Goal: Information Seeking & Learning: Check status

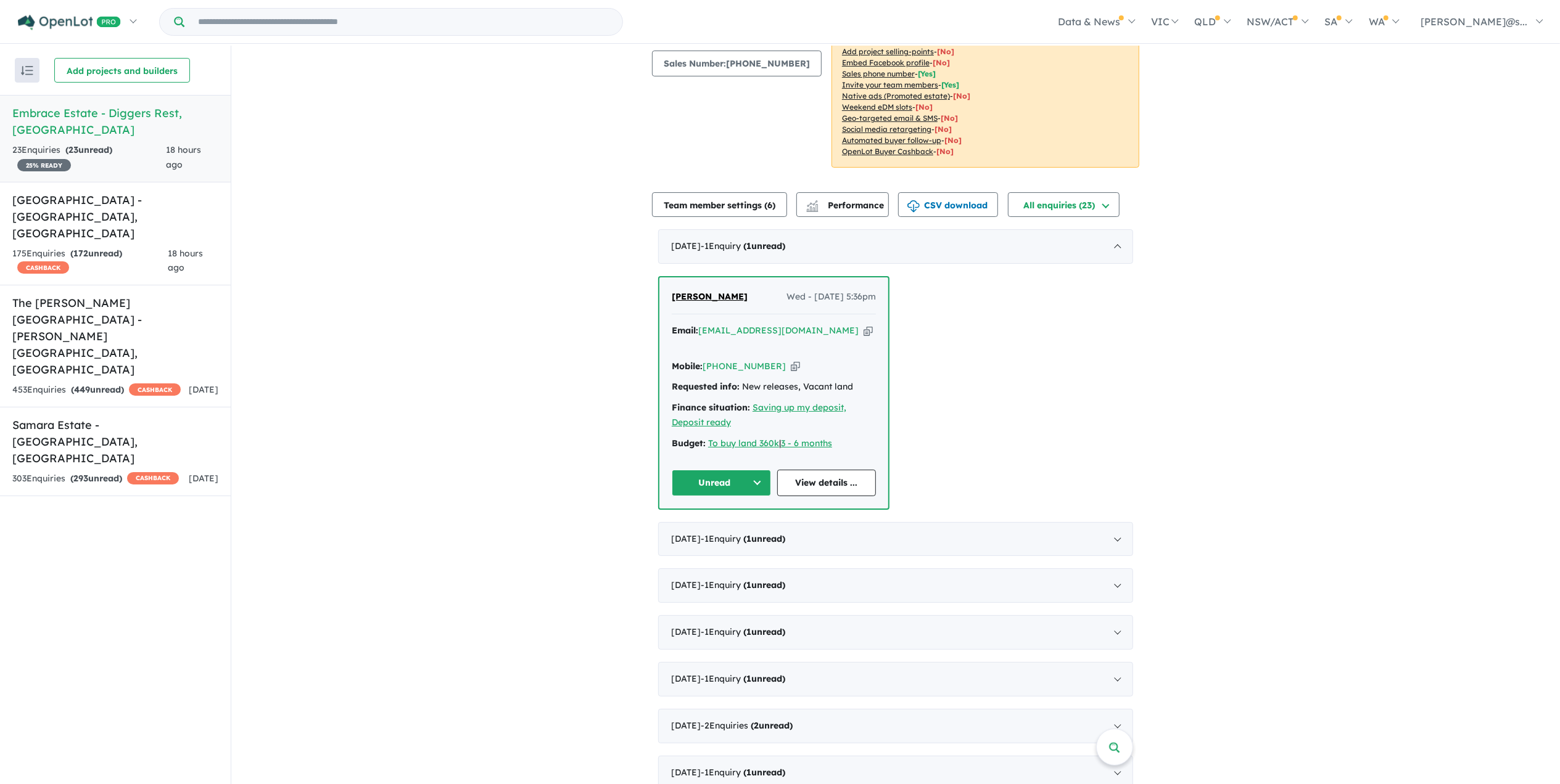
scroll to position [328, 0]
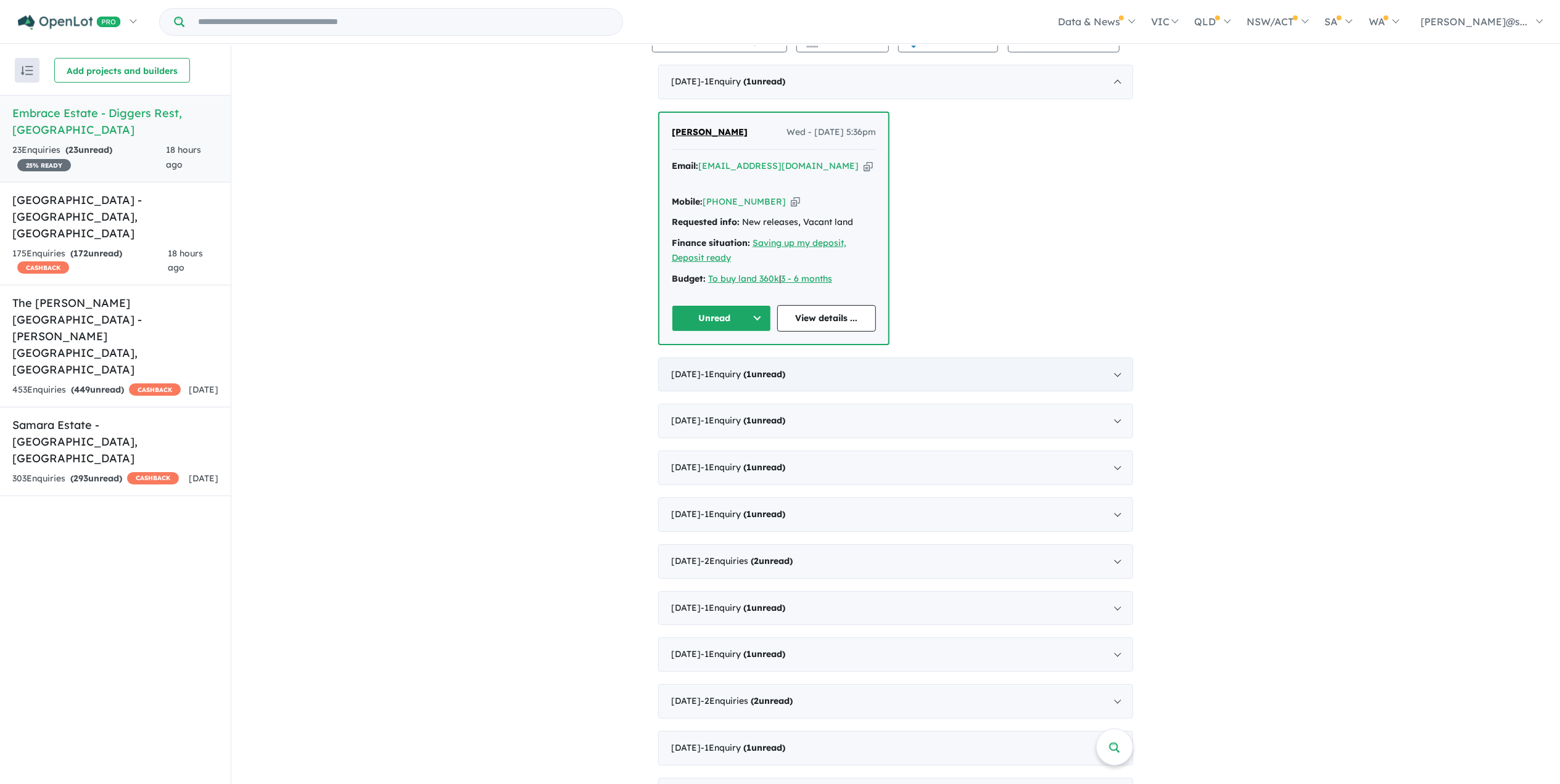
click at [760, 369] on span "- 1 Enquir y ( 1 unread)" at bounding box center [743, 374] width 84 height 11
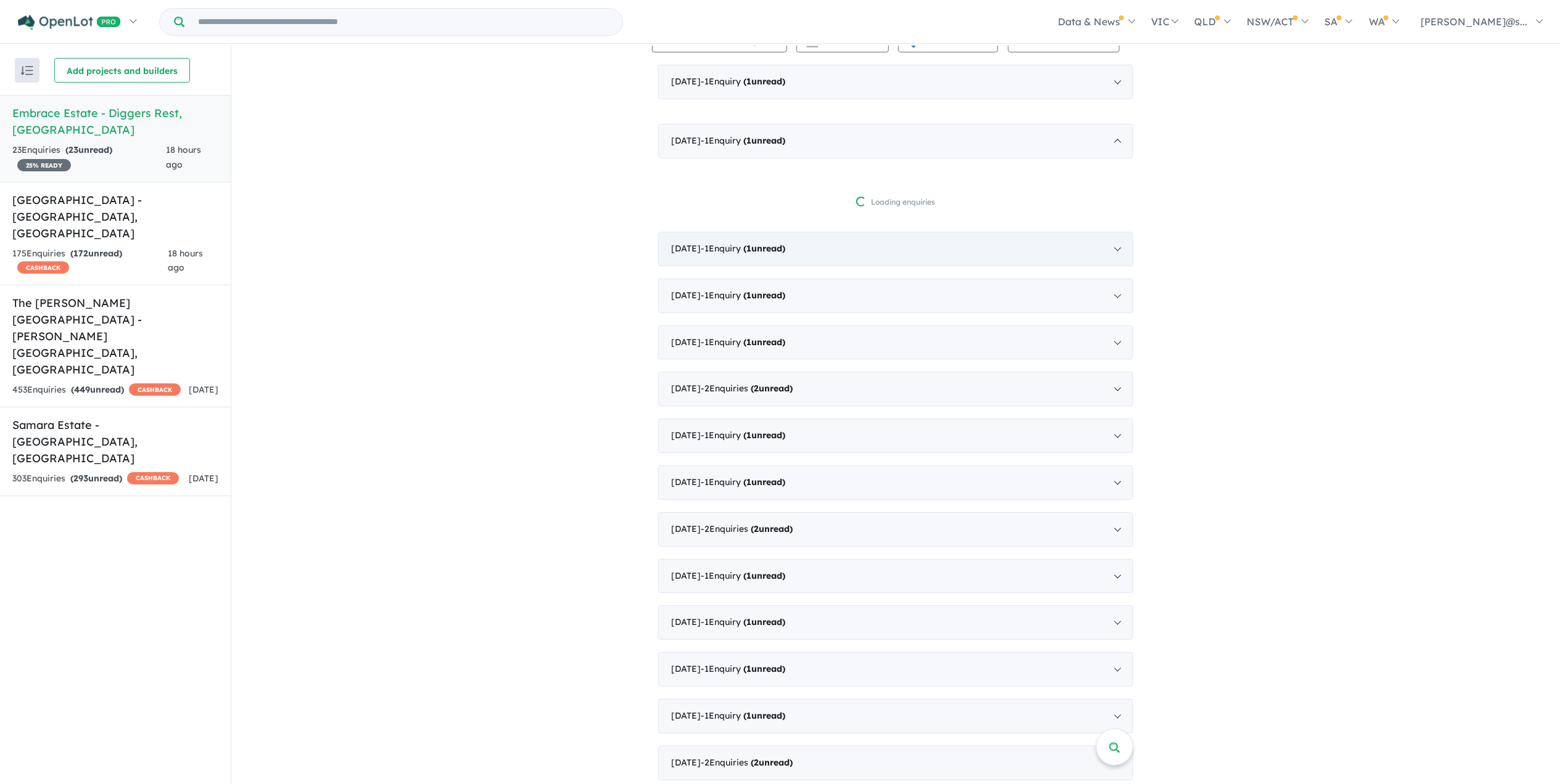
scroll to position [1, 0]
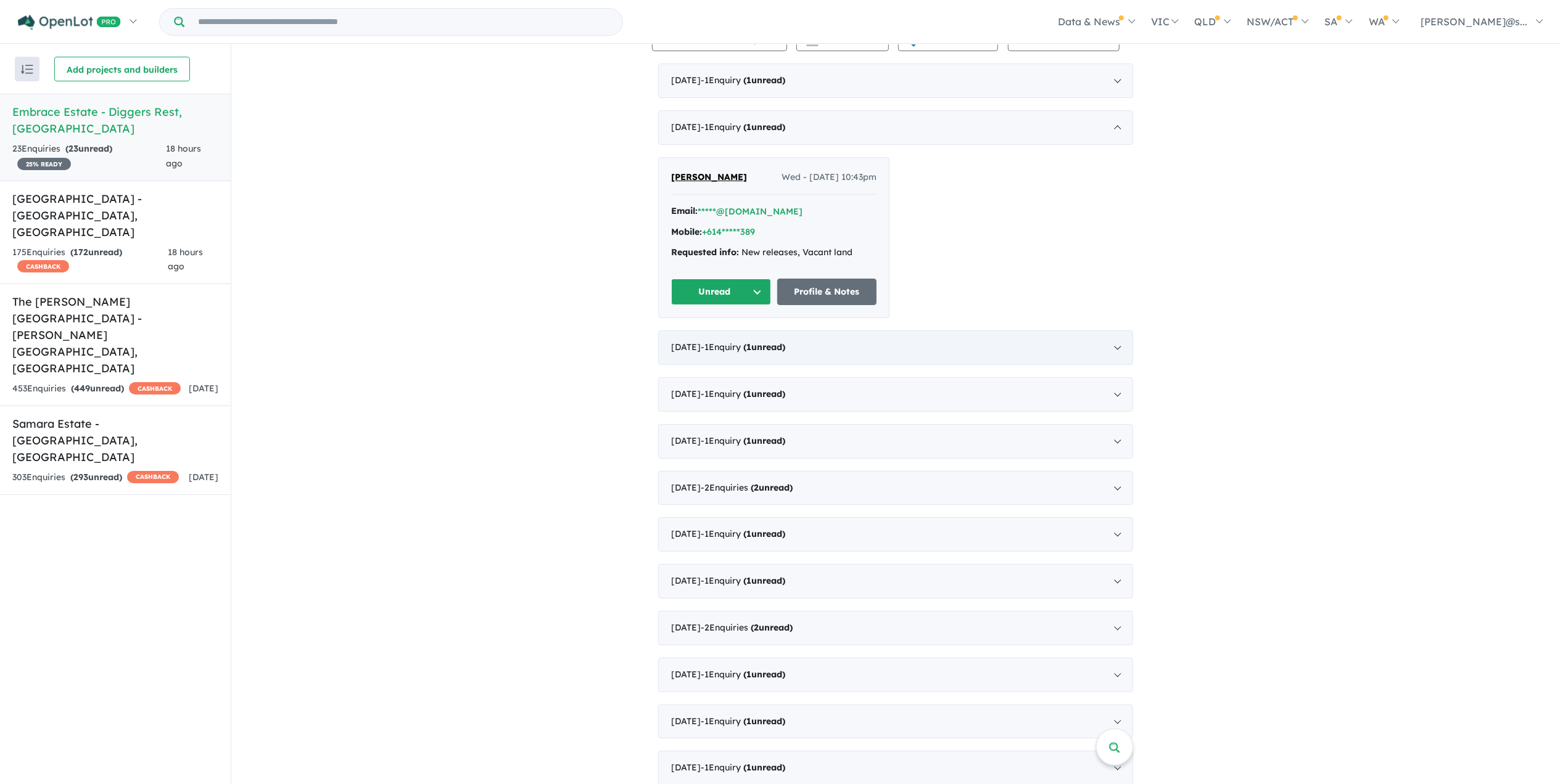
click at [774, 353] on strong "( 1 unread)" at bounding box center [764, 347] width 42 height 11
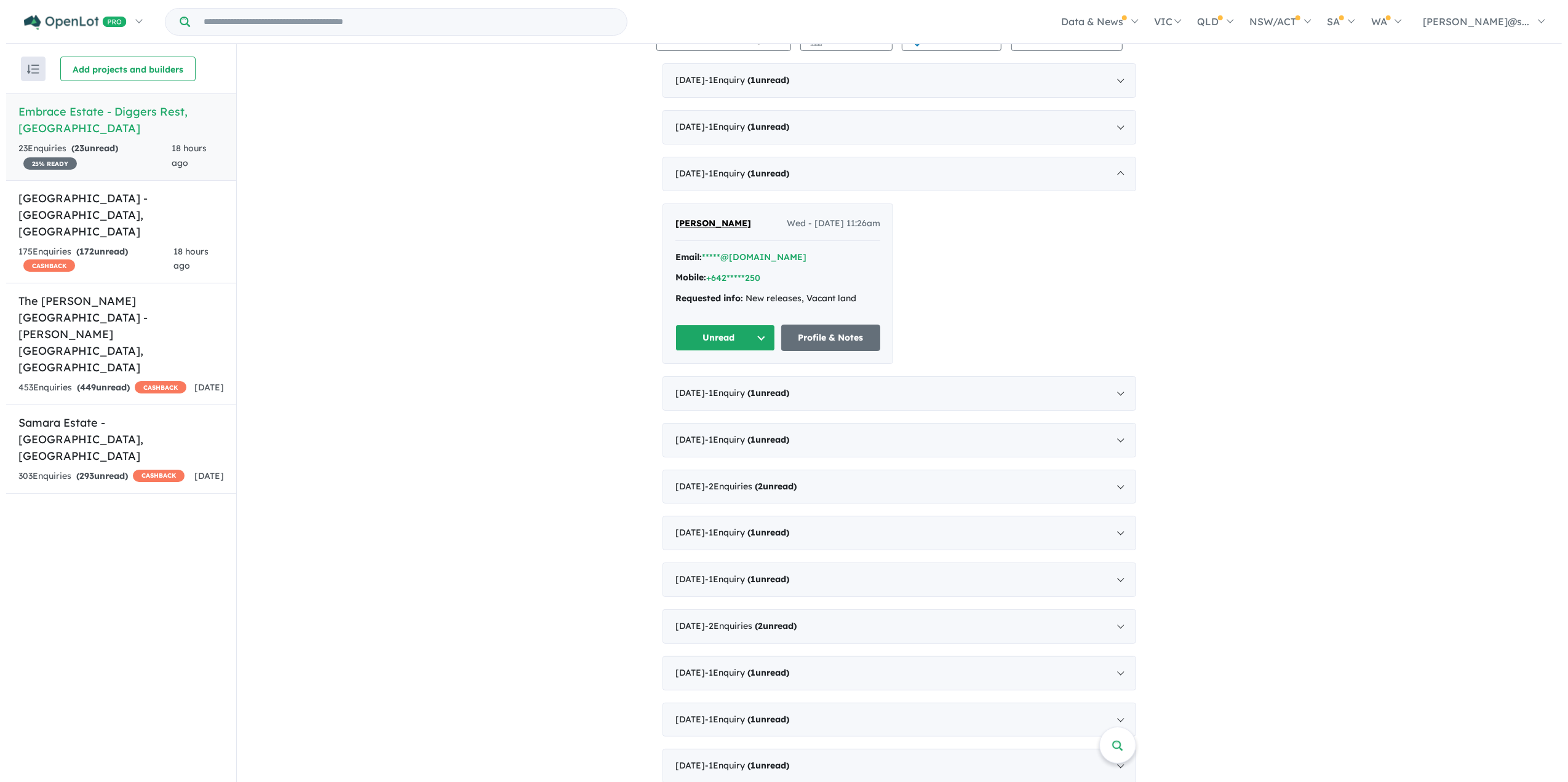
scroll to position [0, 0]
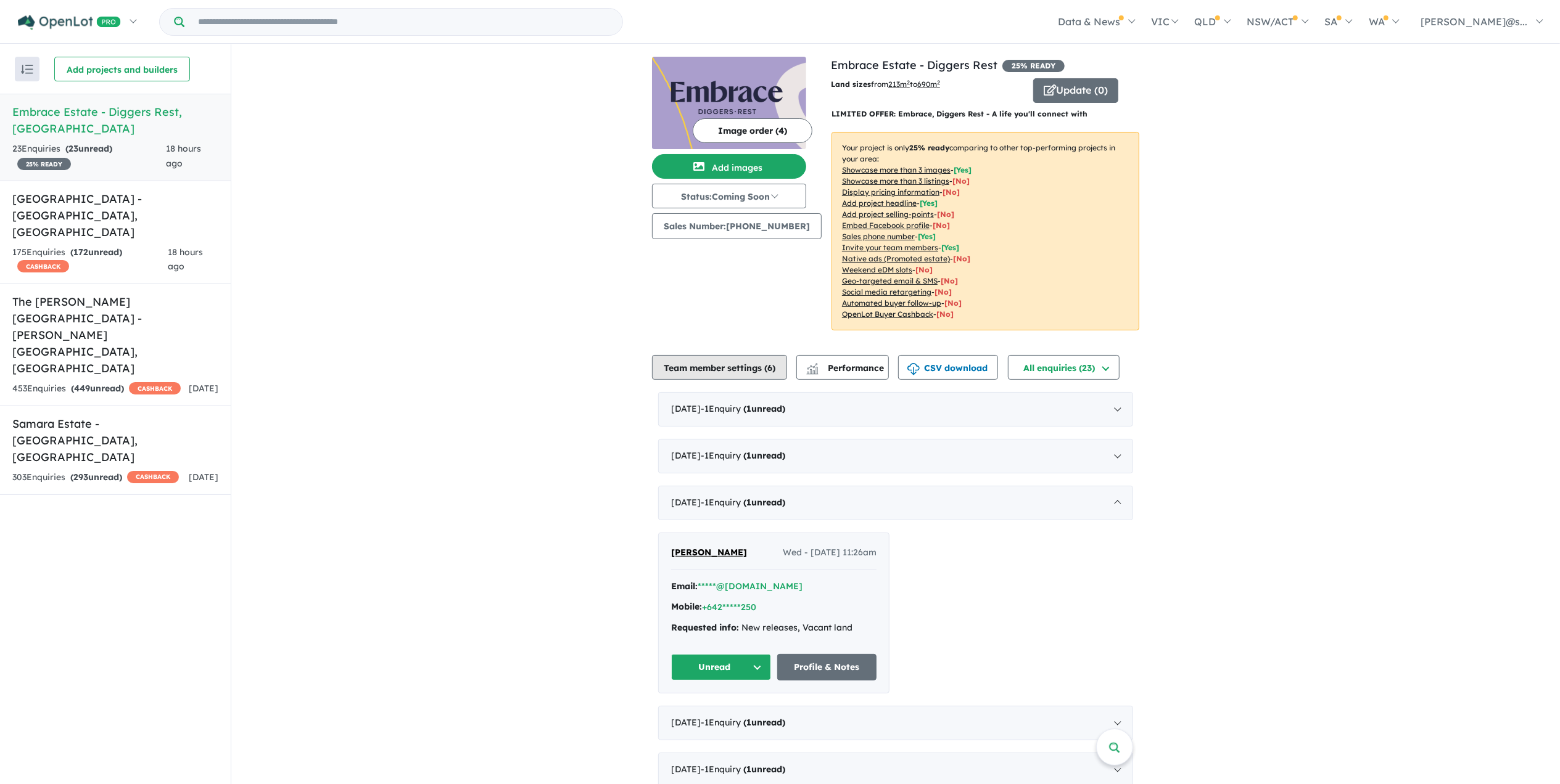
click at [770, 373] on button "Team member settings ( 6 )" at bounding box center [719, 367] width 135 height 25
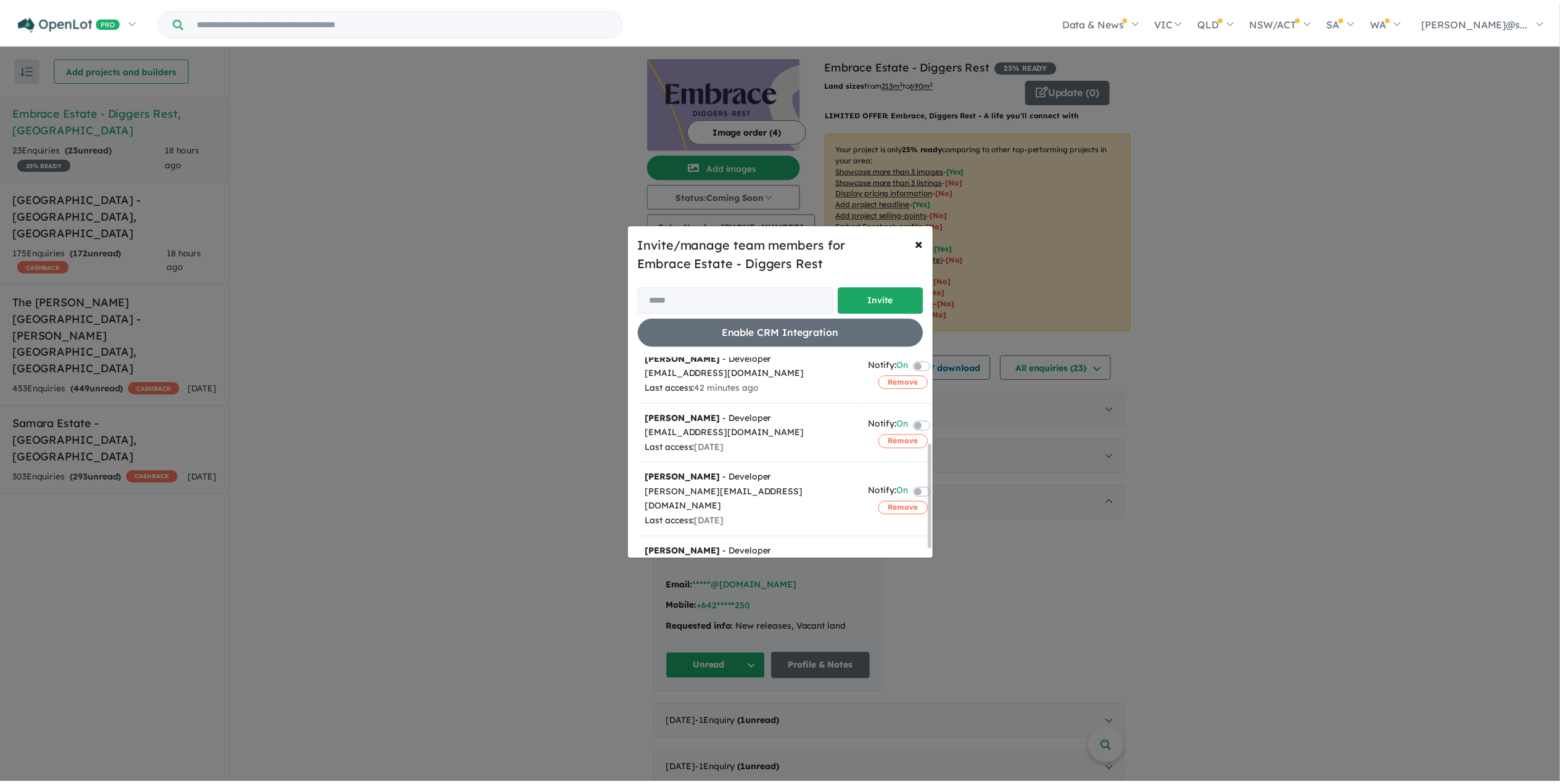
scroll to position [183, 0]
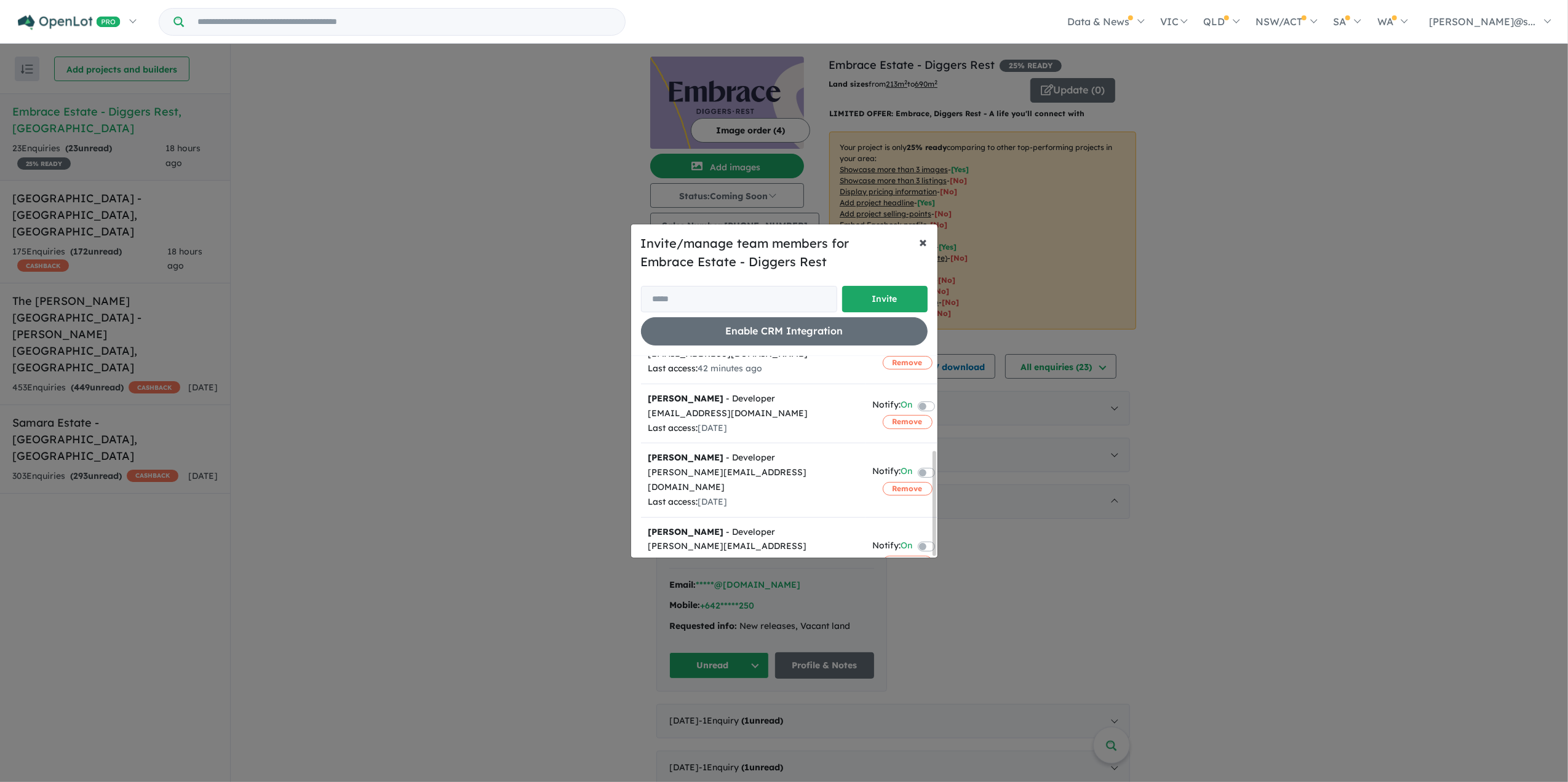
click at [915, 241] on button "× Close" at bounding box center [924, 241] width 28 height 35
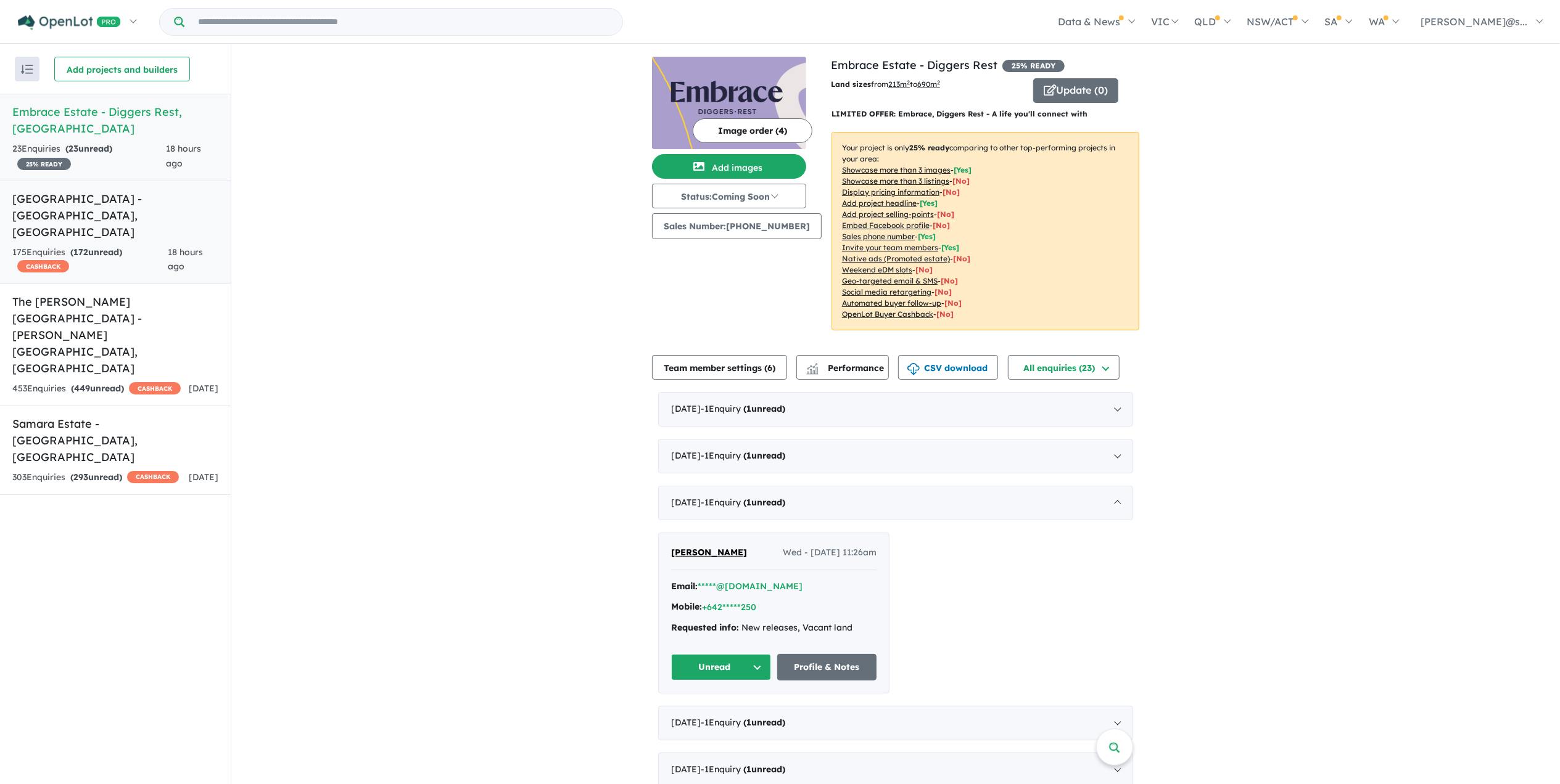
click at [82, 246] on span "172" at bounding box center [80, 252] width 15 height 11
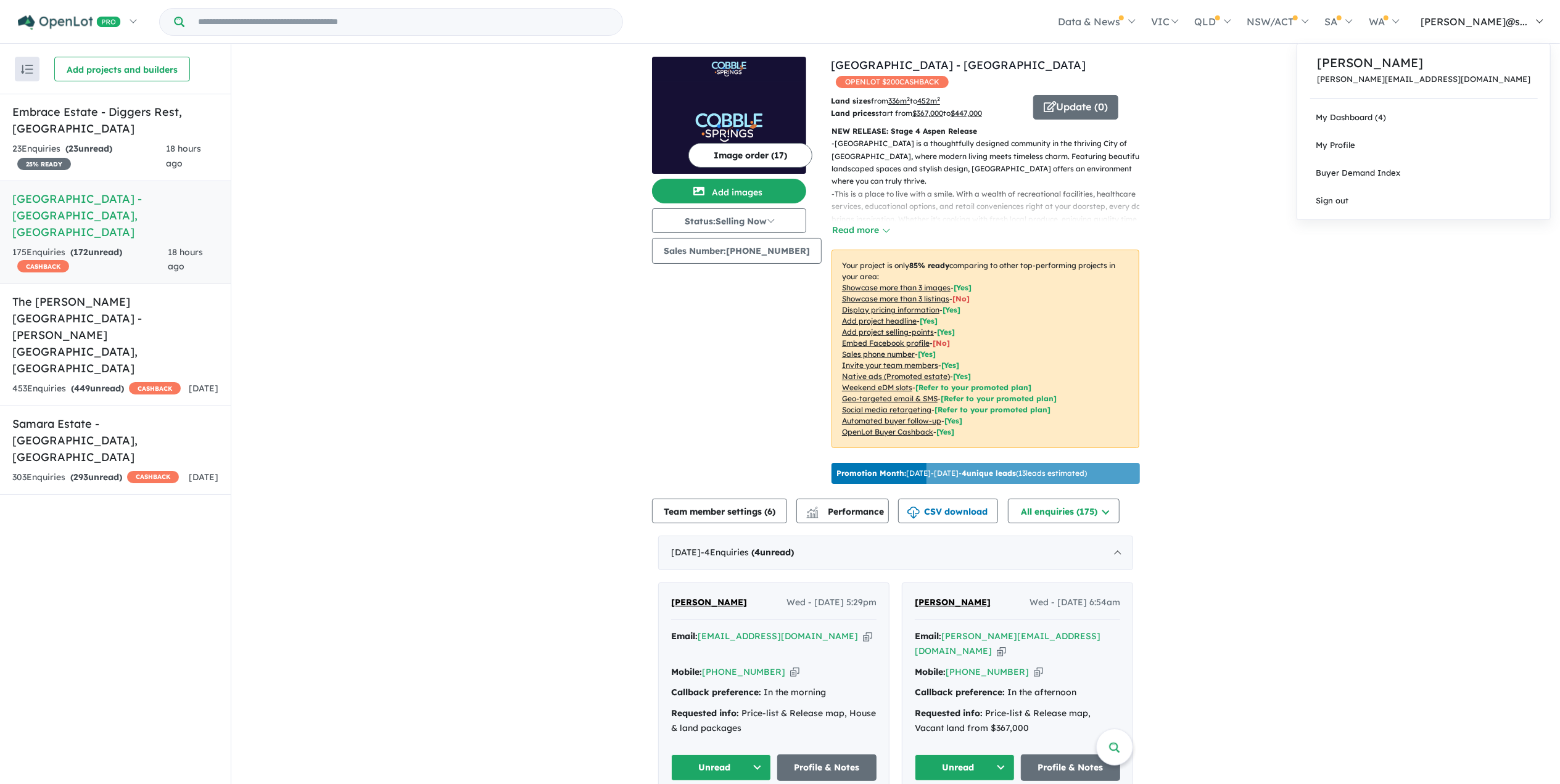
click at [1445, 101] on div "Dharvi Patel dharvi@salesxwise.com.au My Dashboard (4) My Profile Buyer Demand …" at bounding box center [1423, 131] width 254 height 177
click at [1445, 104] on link "My Dashboard (4)" at bounding box center [1423, 117] width 253 height 28
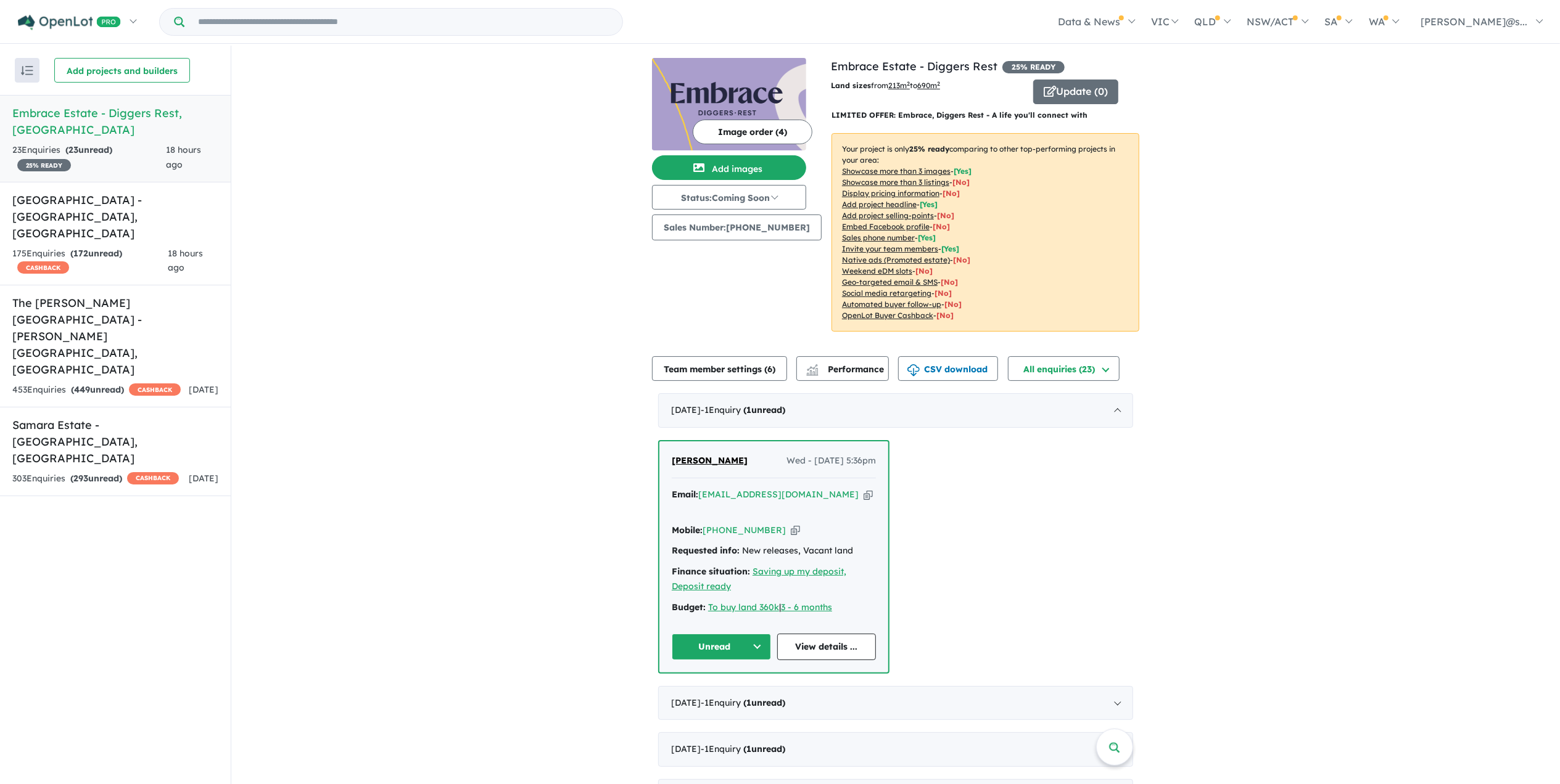
click at [726, 80] on img at bounding box center [729, 104] width 154 height 93
click at [122, 211] on link "[GEOGRAPHIC_DATA] - [GEOGRAPHIC_DATA] , [GEOGRAPHIC_DATA] 175 Enquir ies ( 172 …" at bounding box center [115, 234] width 231 height 104
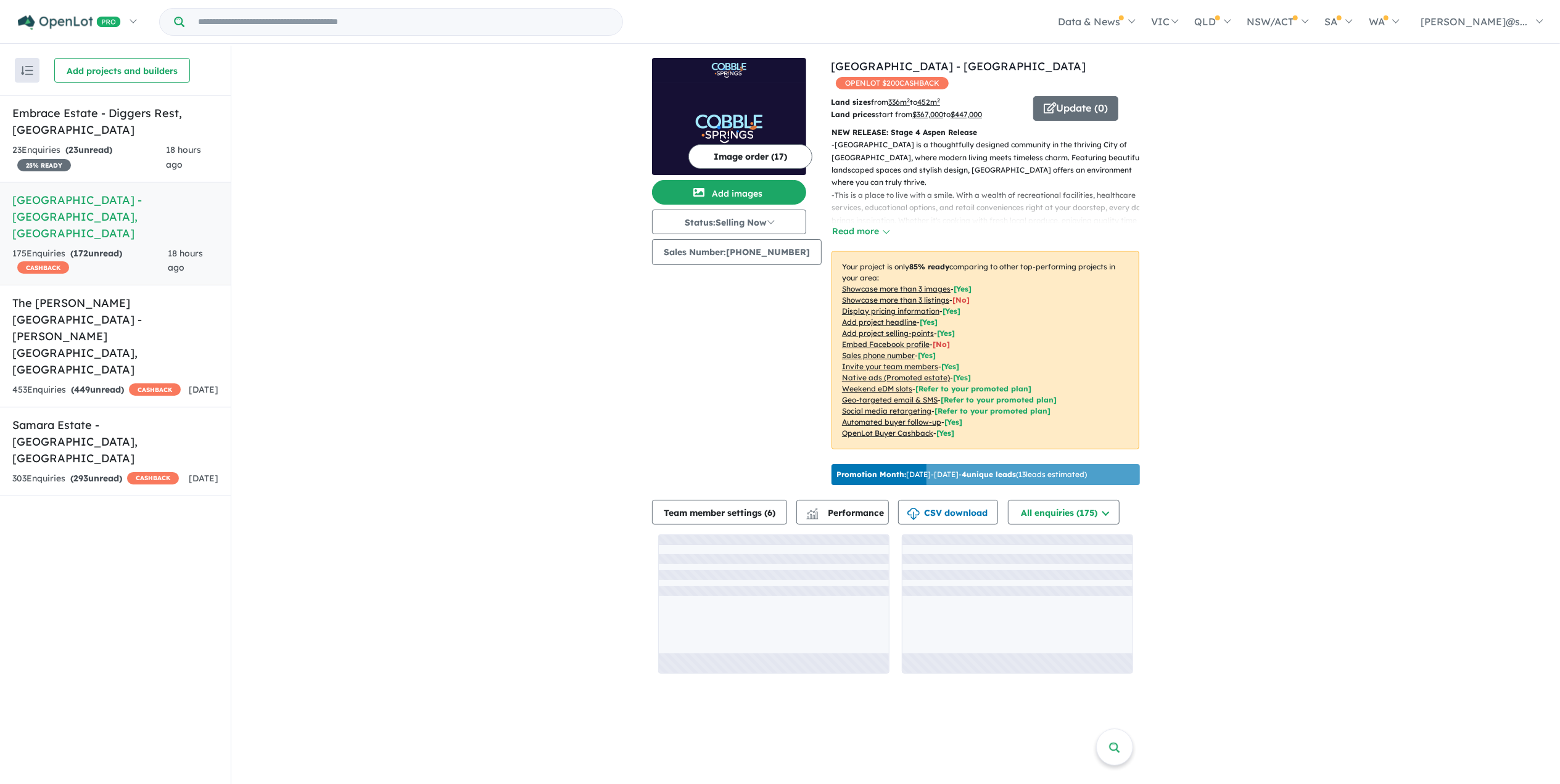
click at [746, 112] on img at bounding box center [729, 129] width 154 height 93
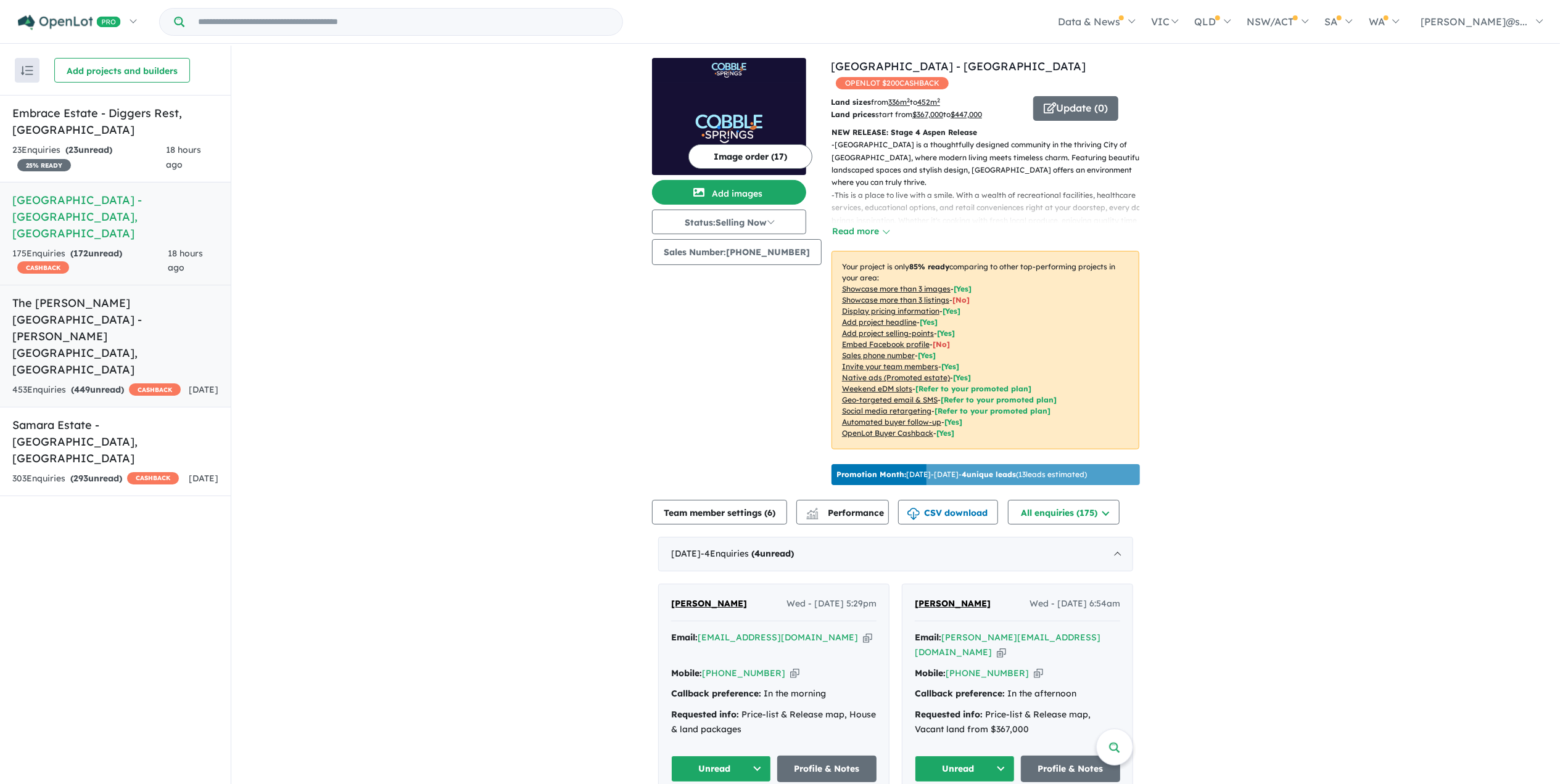
click at [136, 295] on h5 "[GEOGRAPHIC_DATA][PERSON_NAME] - [PERSON_NAME][GEOGRAPHIC_DATA] , [GEOGRAPHIC_D…" at bounding box center [115, 337] width 206 height 83
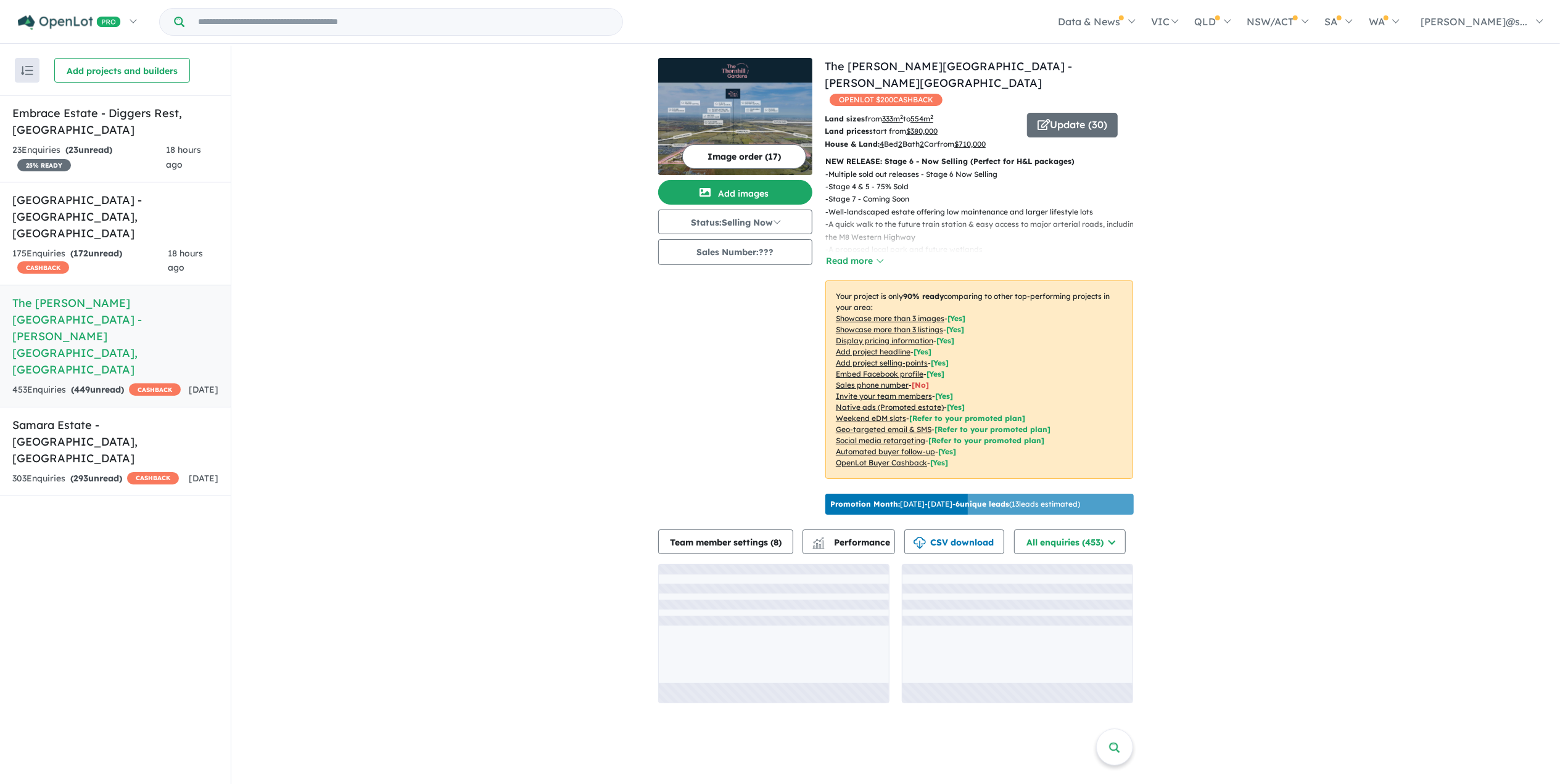
click at [719, 124] on img at bounding box center [735, 129] width 154 height 93
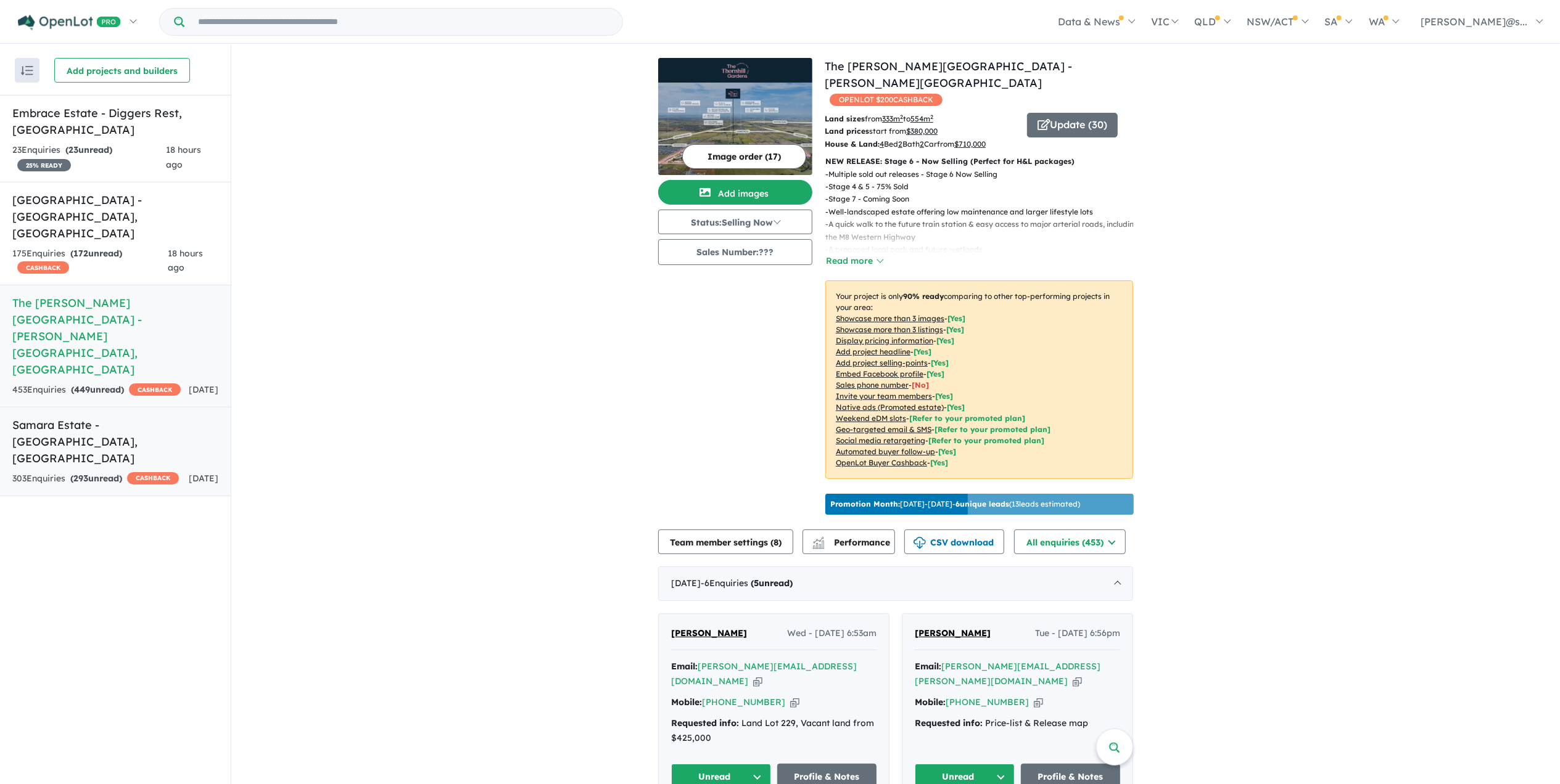
drag, startPoint x: 107, startPoint y: 371, endPoint x: 127, endPoint y: 372, distance: 20.0
click at [107, 473] on strong "( 293 unread)" at bounding box center [96, 478] width 52 height 11
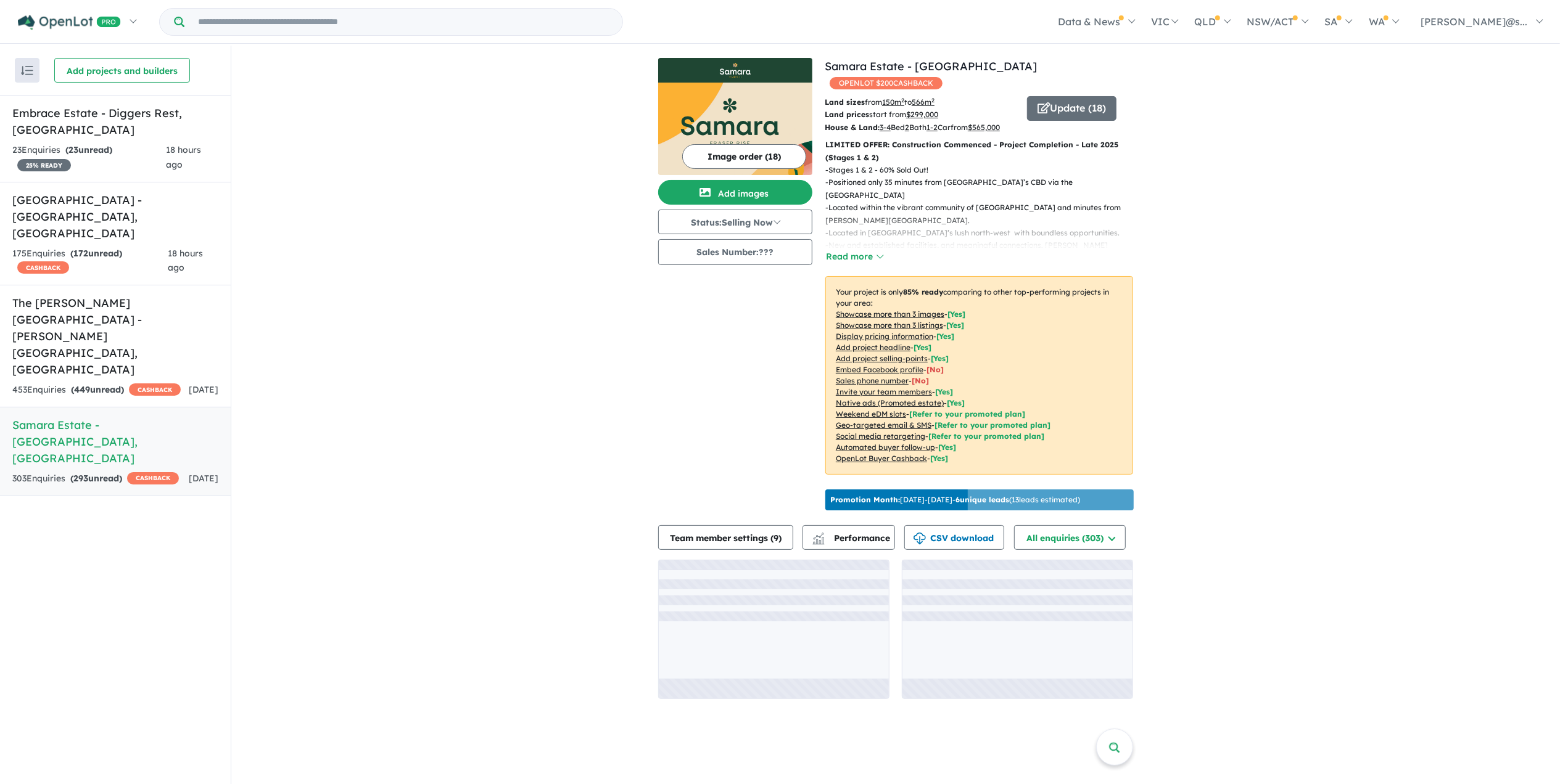
click at [769, 112] on img at bounding box center [735, 129] width 154 height 93
